Goal: Task Accomplishment & Management: Complete application form

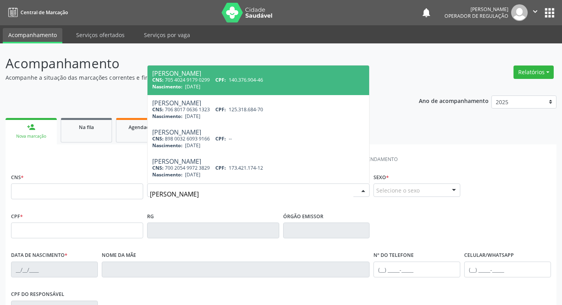
type input "[PERSON_NAME]"
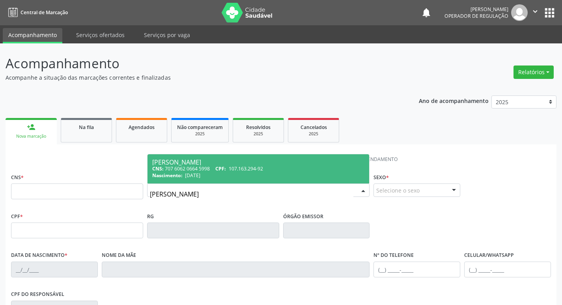
click at [285, 164] on div "[PERSON_NAME]" at bounding box center [258, 162] width 213 height 6
type input "707 6062 0664 5998"
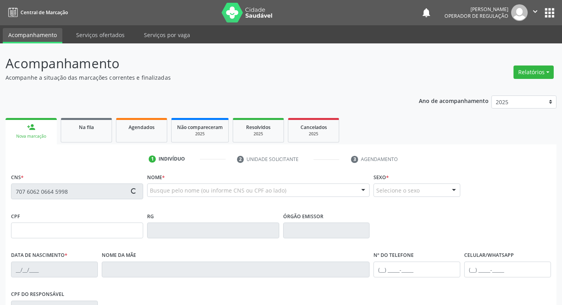
type input "107.163.294-92"
type input "[DATE]"
type input "[PERSON_NAME]"
type input "[PHONE_NUMBER]"
type input "023.752.074-59"
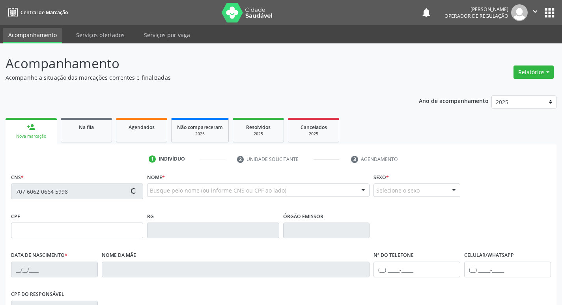
type input "18"
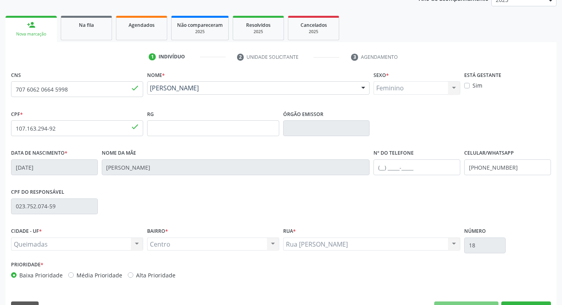
scroll to position [123, 0]
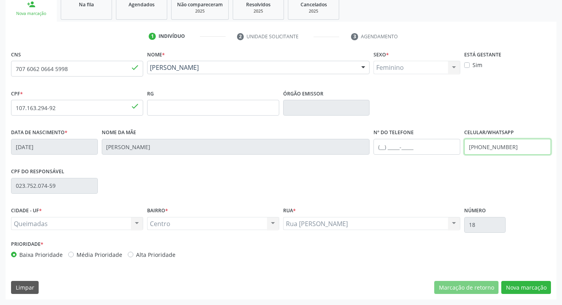
click at [532, 148] on input "[PHONE_NUMBER]" at bounding box center [508, 147] width 87 height 16
type input "[PHONE_NUMBER]"
click at [535, 166] on div "CPF do responsável 023.752.074-59" at bounding box center [281, 185] width 544 height 39
click at [521, 288] on button "Nova marcação" at bounding box center [527, 287] width 50 height 13
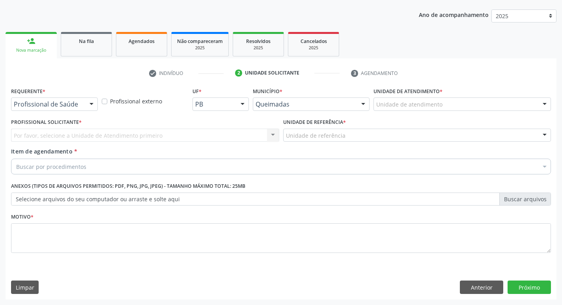
scroll to position [86, 0]
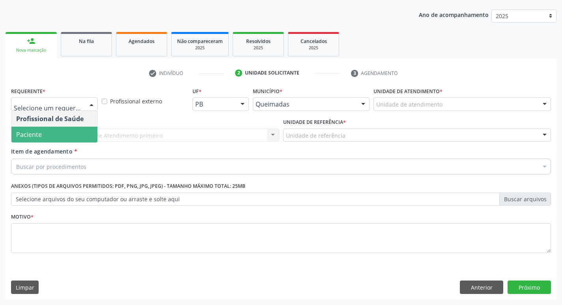
click at [35, 139] on span "Paciente" at bounding box center [54, 135] width 86 height 16
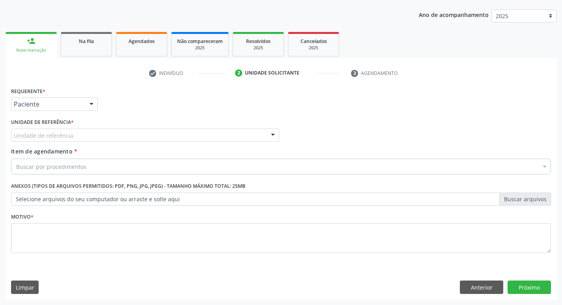
click at [42, 129] on div "Unidade de referência" at bounding box center [145, 135] width 268 height 13
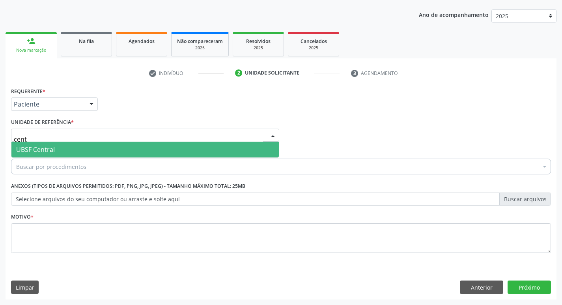
type input "centr"
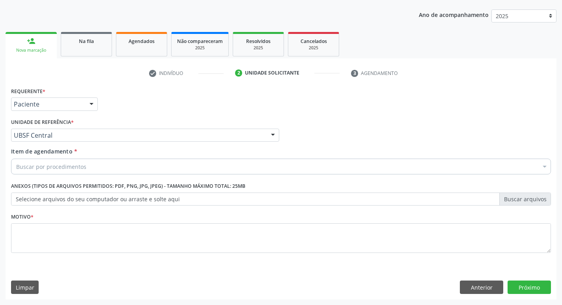
click at [46, 162] on div "Buscar por procedimentos" at bounding box center [281, 167] width 540 height 16
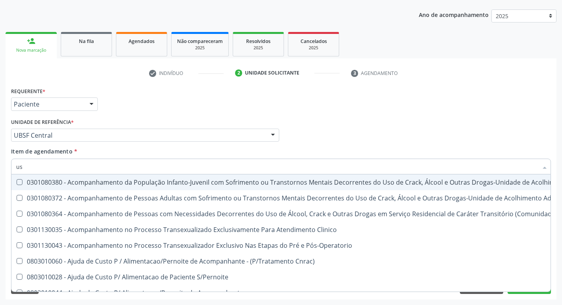
type input "usg"
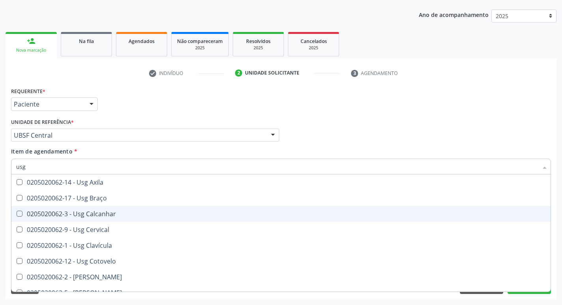
click at [127, 213] on div "0205020062-3 - Usg Calcanhar" at bounding box center [281, 214] width 530 height 6
checkbox Calcanhar "false"
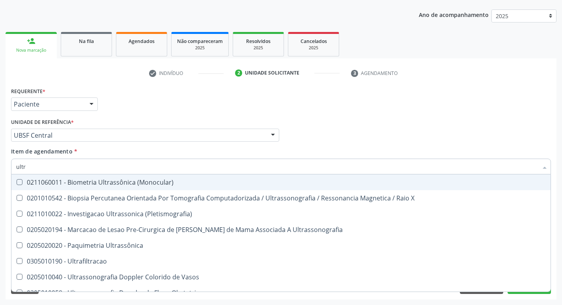
type input "ultra"
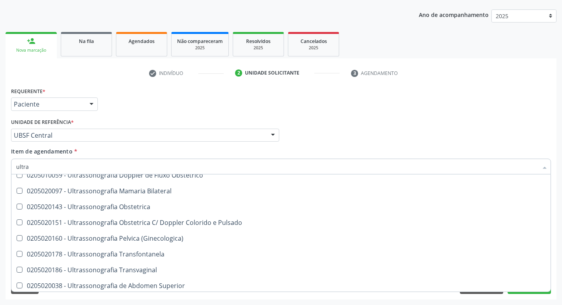
scroll to position [104, 0]
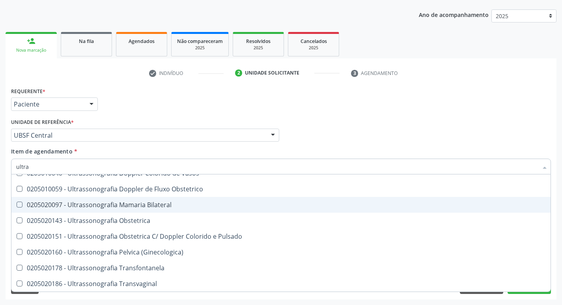
click at [137, 206] on div "0205020097 - Ultrassonografia Mamaria Bilateral" at bounding box center [281, 205] width 530 height 6
checkbox Bilateral "true"
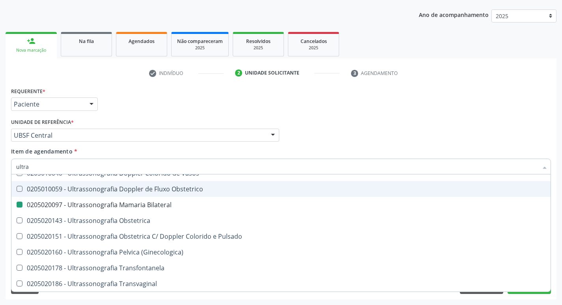
click at [398, 136] on div "Profissional Solicitante Por favor, selecione a Unidade de Atendimento primeiro…" at bounding box center [281, 131] width 544 height 31
checkbox X "true"
checkbox Bilateral "false"
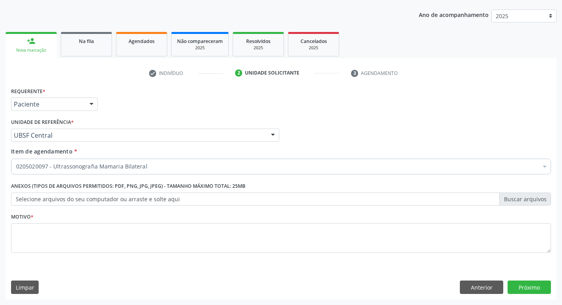
scroll to position [0, 0]
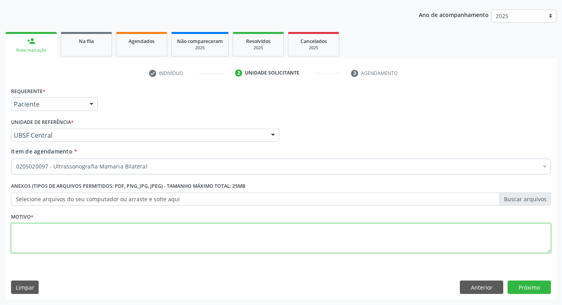
click at [125, 238] on textarea at bounding box center [281, 238] width 540 height 30
type textarea "a"
type textarea "Avaliação."
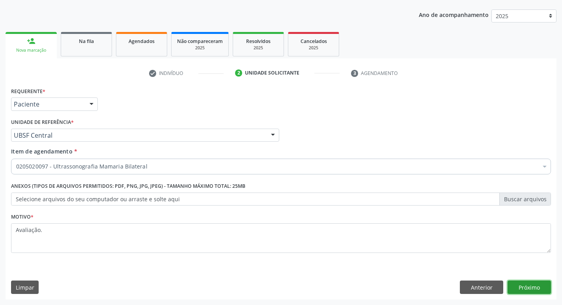
click at [534, 285] on button "Próximo" at bounding box center [529, 287] width 43 height 13
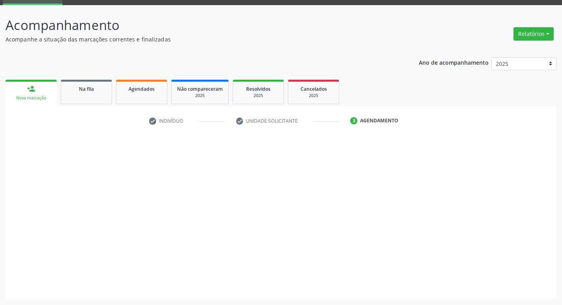
scroll to position [38, 0]
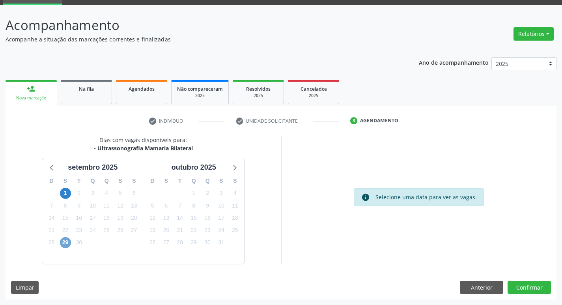
click at [64, 244] on span "29" at bounding box center [65, 242] width 11 height 11
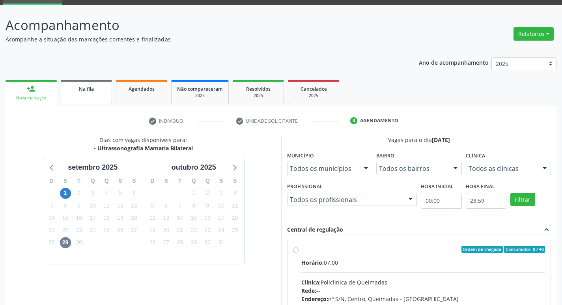
click at [101, 89] on div "Na fila" at bounding box center [86, 88] width 39 height 8
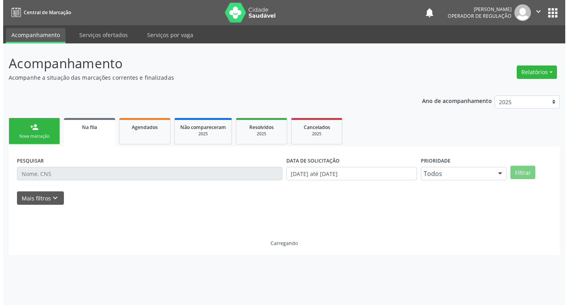
scroll to position [0, 0]
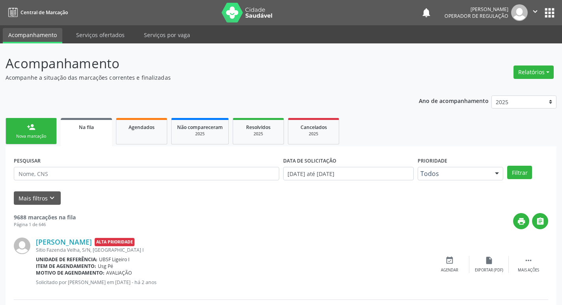
click at [22, 125] on link "person_add Nova marcação" at bounding box center [31, 131] width 51 height 26
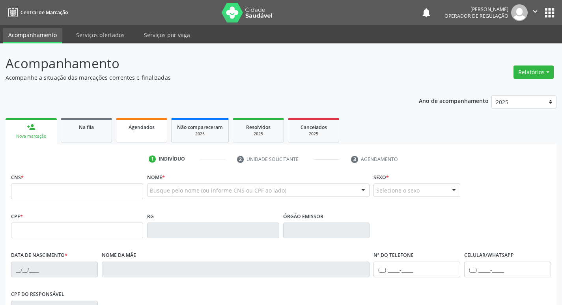
click at [152, 131] on link "Agendados" at bounding box center [141, 130] width 51 height 24
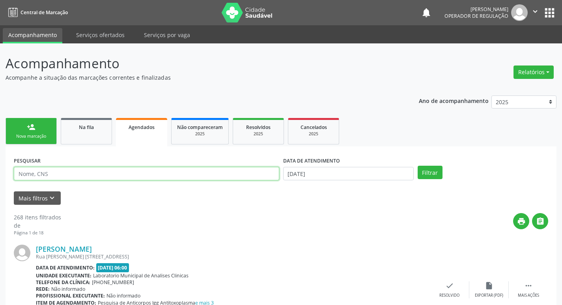
click at [138, 174] on input "text" at bounding box center [147, 173] width 266 height 13
type input "705009644214558"
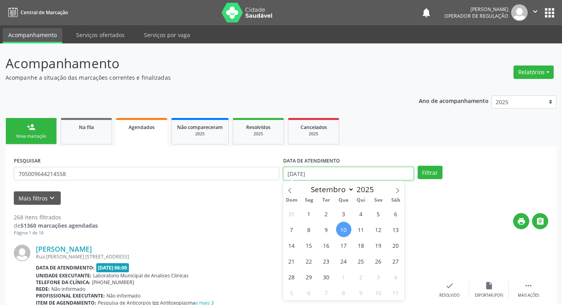
click at [364, 173] on input "[DATE]" at bounding box center [348, 173] width 131 height 13
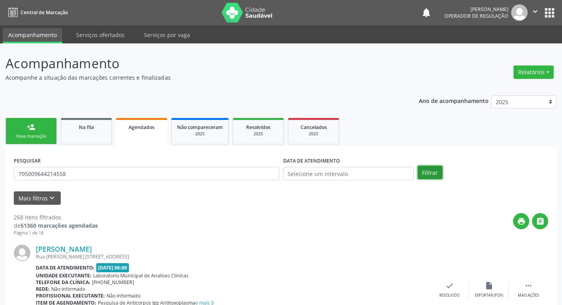
click at [440, 172] on button "Filtrar" at bounding box center [430, 172] width 25 height 13
click at [161, 73] on p "Acompanhe a situação das marcações correntes e finalizadas" at bounding box center [199, 77] width 386 height 8
click at [34, 127] on div "person_add" at bounding box center [31, 127] width 9 height 9
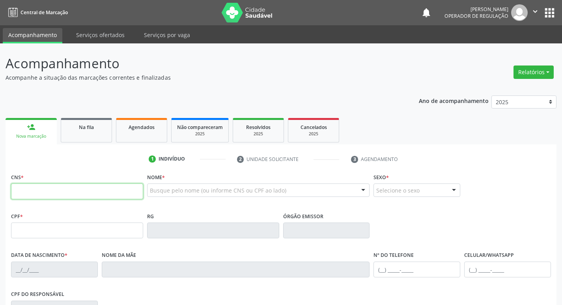
click at [64, 193] on input "text" at bounding box center [77, 192] width 132 height 16
type input "706 5043 2327 0193"
type input "134.037.094-85"
type input "[DATE]"
type input "[PERSON_NAME]"
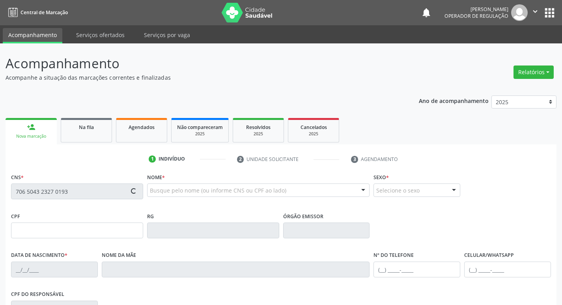
type input "[PHONE_NUMBER]"
type input "S/N"
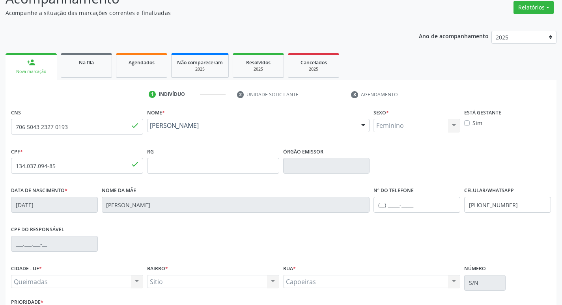
scroll to position [123, 0]
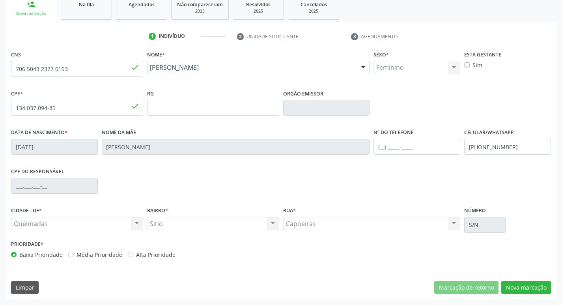
click at [273, 223] on div "Sitio Sitio Nenhum resultado encontrado para: " " Não há nenhuma opção para ser…" at bounding box center [213, 223] width 132 height 13
click at [78, 69] on input "706 5043 2327 0193" at bounding box center [77, 69] width 132 height 16
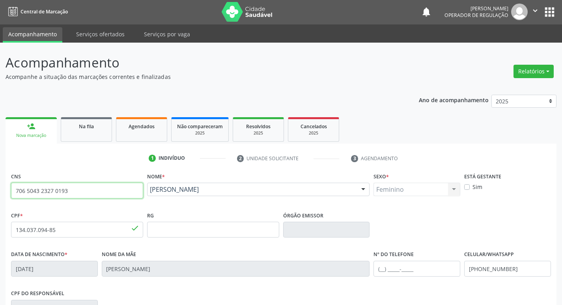
scroll to position [0, 0]
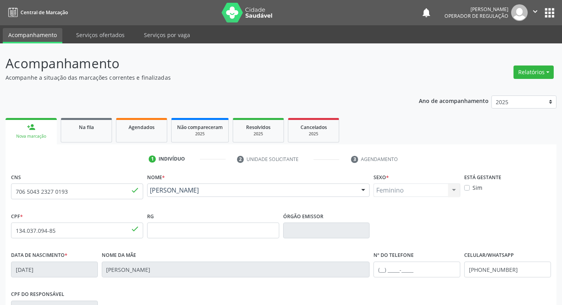
click at [550, 10] on button "apps" at bounding box center [550, 13] width 14 height 14
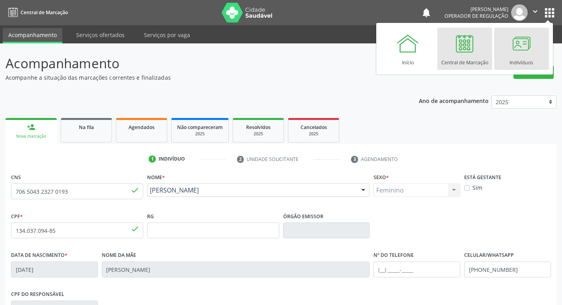
click at [524, 36] on div at bounding box center [522, 44] width 24 height 24
